Goal: Find specific page/section: Find specific page/section

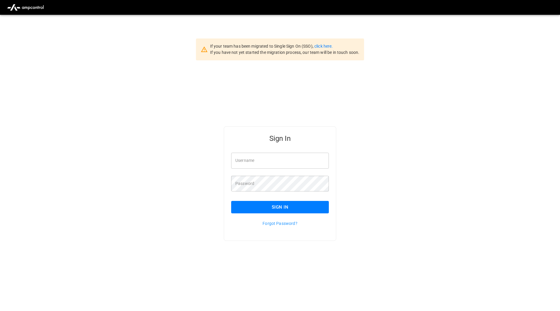
click at [283, 161] on input "Username" at bounding box center [280, 161] width 98 height 16
type input "**********"
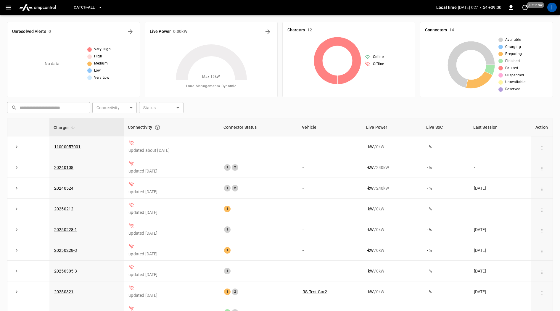
drag, startPoint x: 6, startPoint y: 7, endPoint x: 6, endPoint y: 14, distance: 6.5
click at [6, 7] on icon "button" at bounding box center [8, 7] width 7 height 7
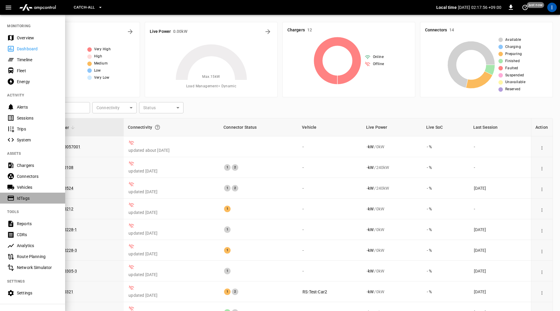
click at [30, 198] on div "IdTags" at bounding box center [37, 198] width 41 height 6
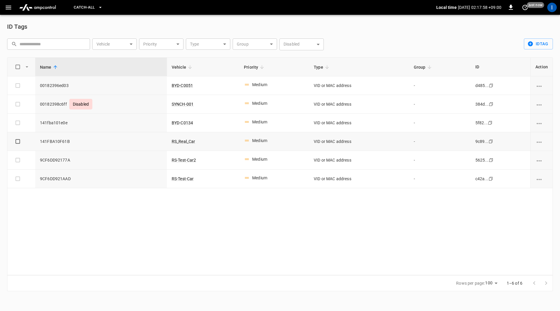
click at [492, 141] on icon "Copy" at bounding box center [490, 141] width 5 height 5
click at [57, 123] on span "141fba101e0e" at bounding box center [101, 123] width 122 height 6
copy span "141fba101e0e"
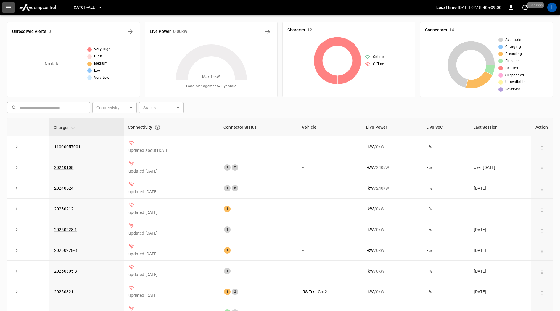
drag, startPoint x: 6, startPoint y: 8, endPoint x: 6, endPoint y: 14, distance: 6.2
click at [6, 8] on icon "button" at bounding box center [9, 8] width 6 height 4
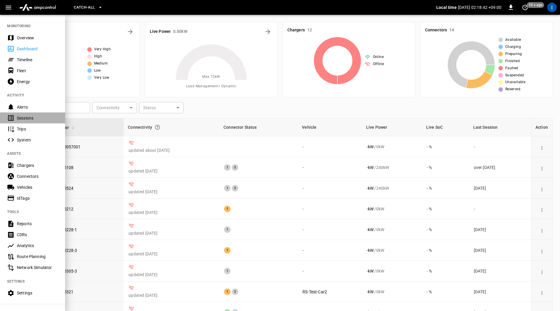
click at [34, 118] on div "Sessions" at bounding box center [37, 118] width 41 height 6
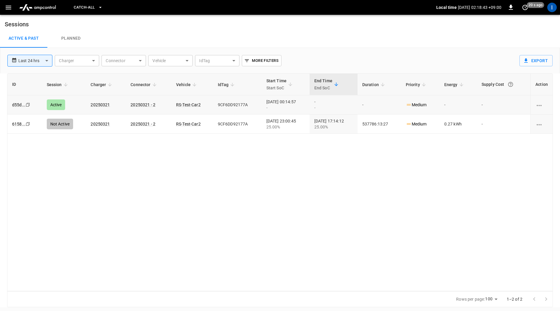
click at [27, 105] on icon "Copy" at bounding box center [27, 104] width 5 height 5
